Goal: Navigation & Orientation: Go to known website

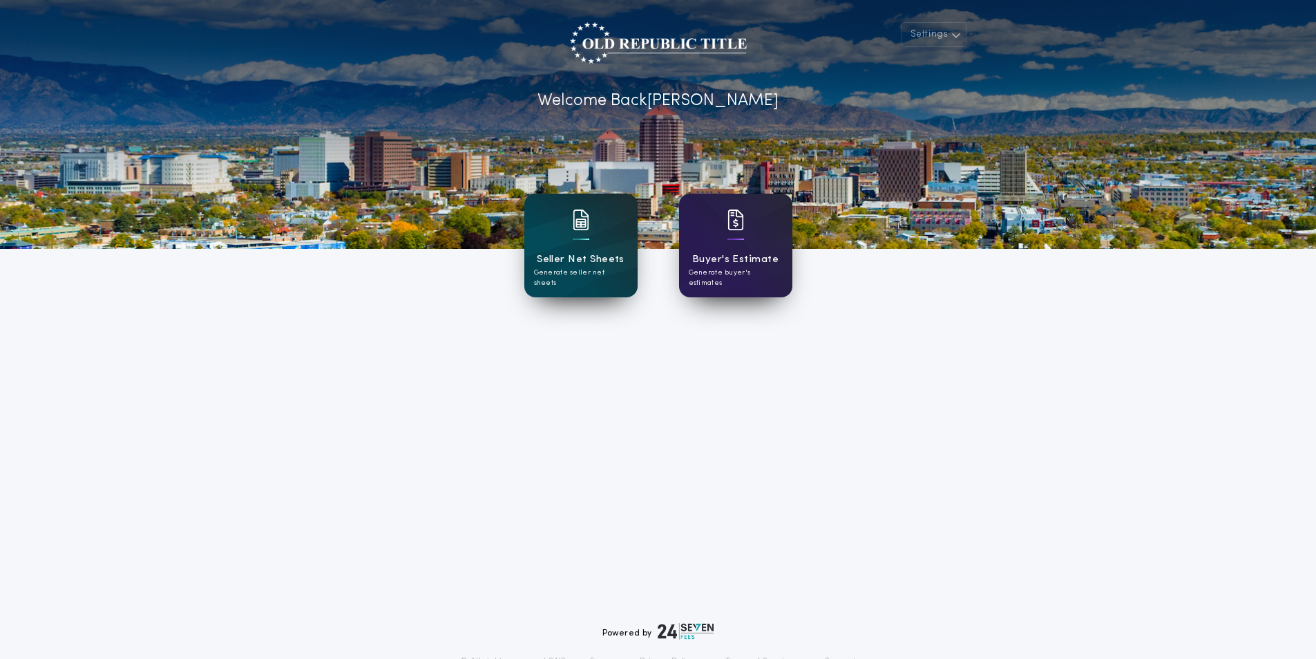
drag, startPoint x: 1227, startPoint y: 0, endPoint x: 575, endPoint y: 500, distance: 821.6
click at [575, 500] on div "Settings Welcome Back [PERSON_NAME] Seller Net Sheets Generate seller net sheet…" at bounding box center [658, 361] width 1316 height 722
